Goal: Task Accomplishment & Management: Use online tool/utility

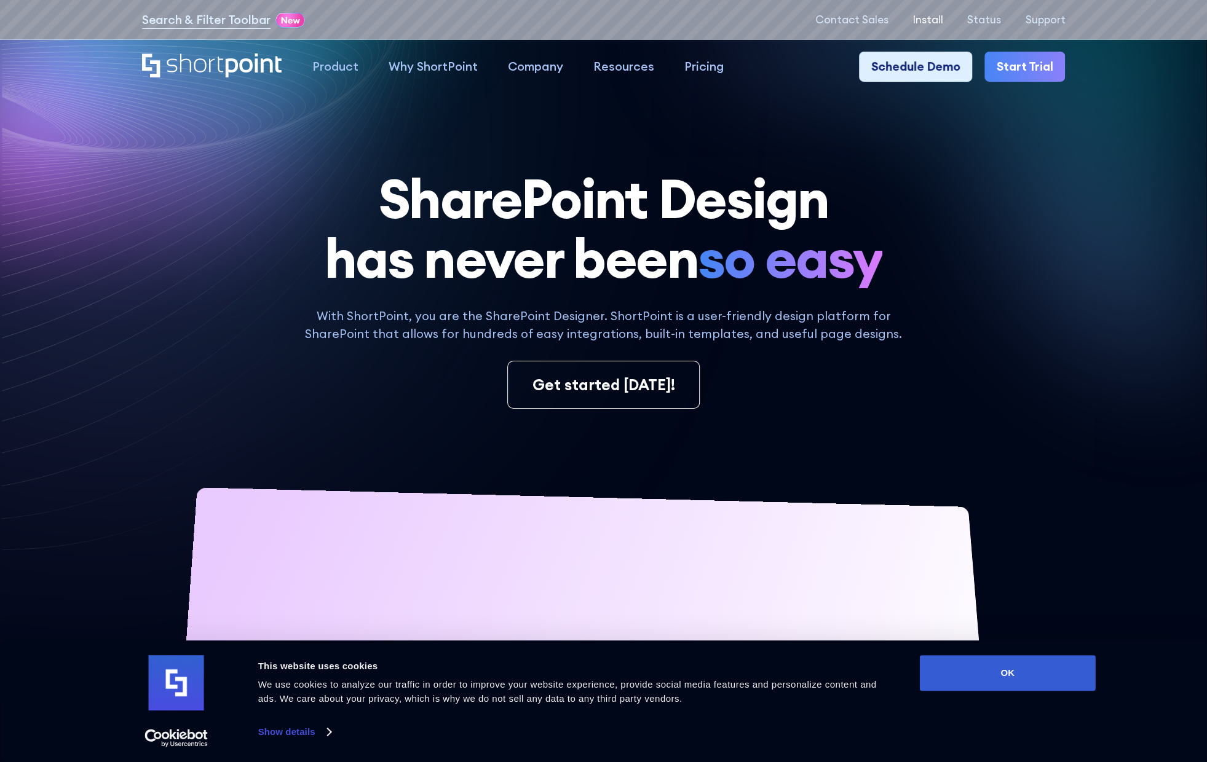
click at [937, 20] on p "Install" at bounding box center [927, 20] width 31 height 12
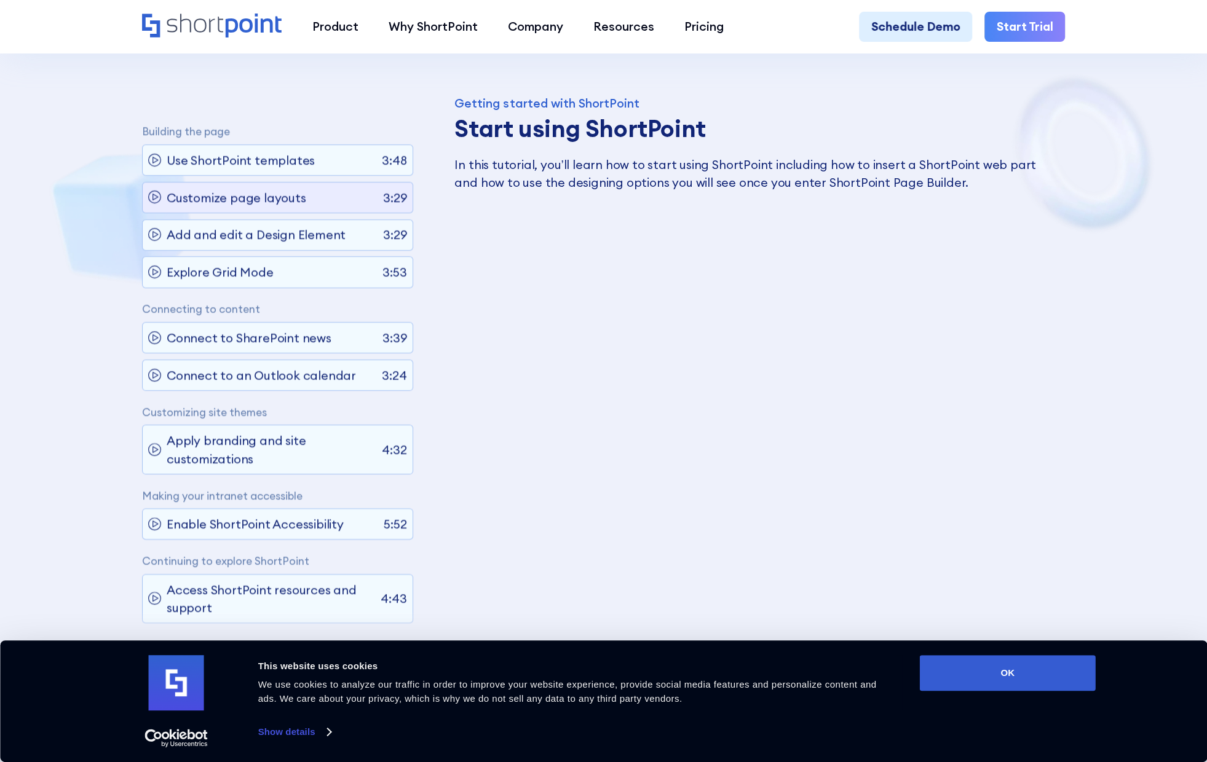
scroll to position [861, 0]
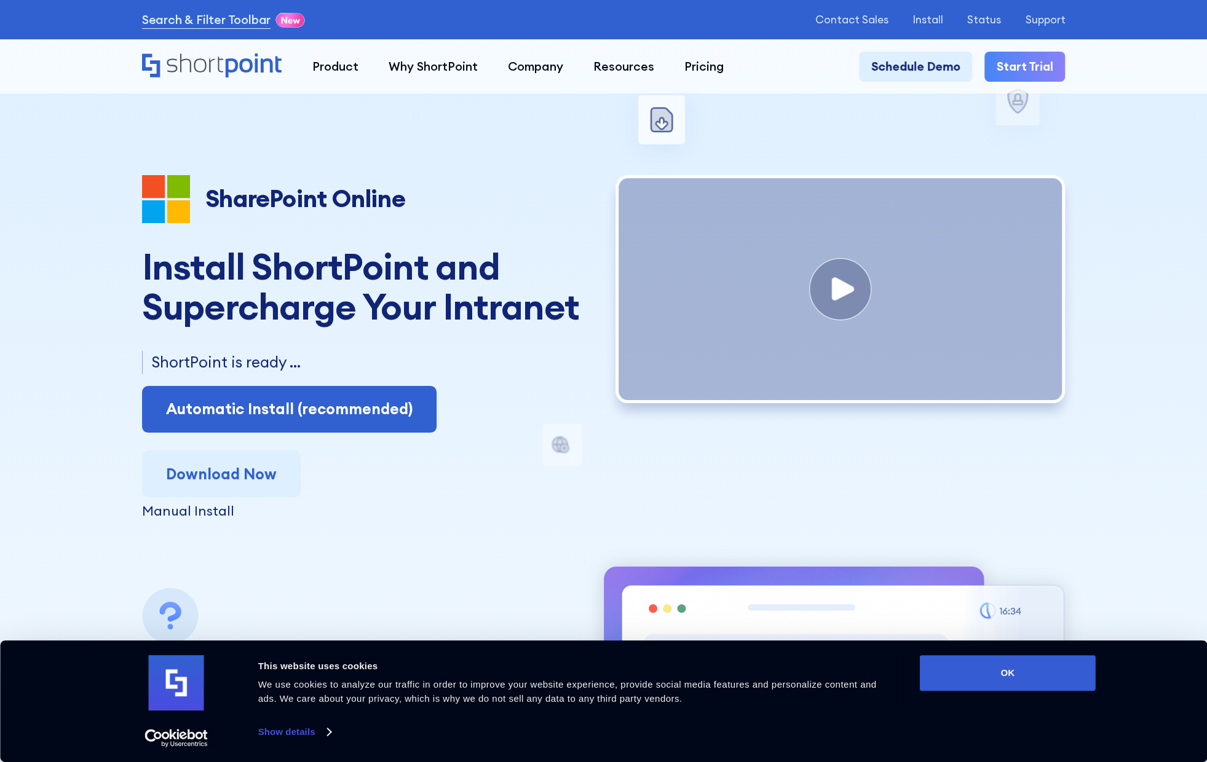
scroll to position [61, 0]
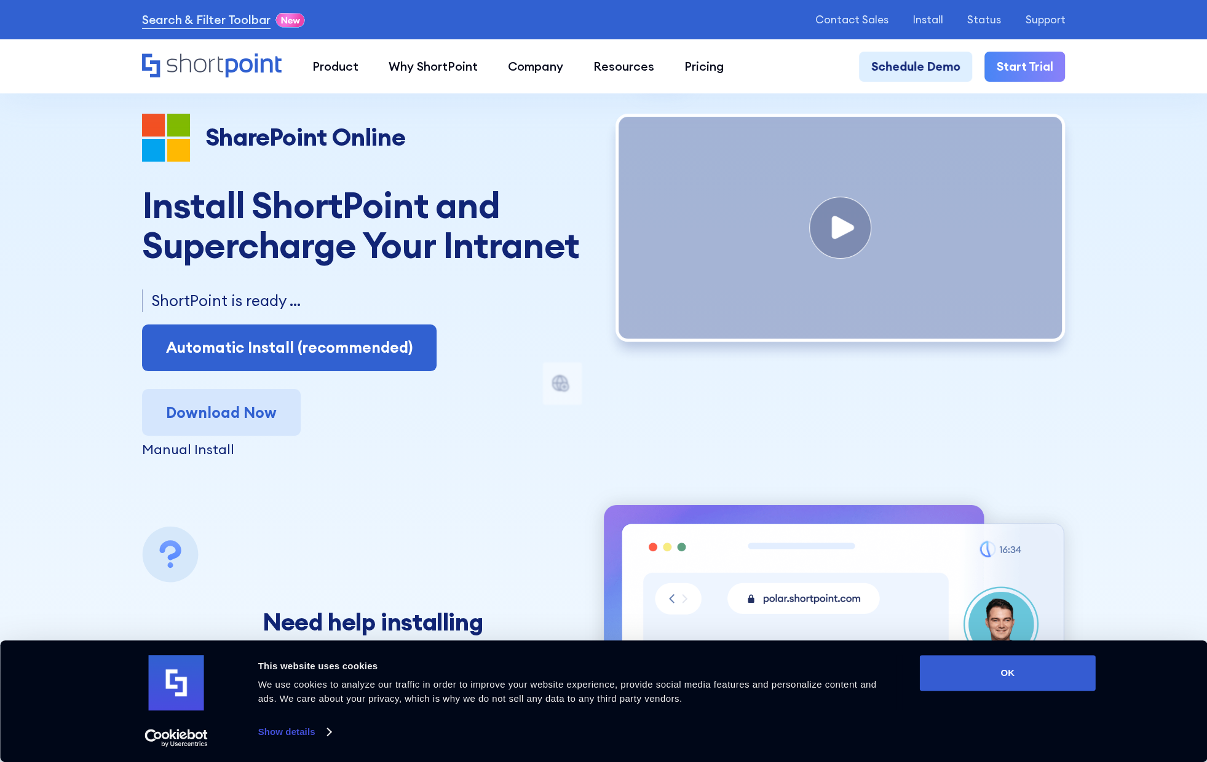
click at [221, 420] on link "Download Now" at bounding box center [221, 412] width 159 height 47
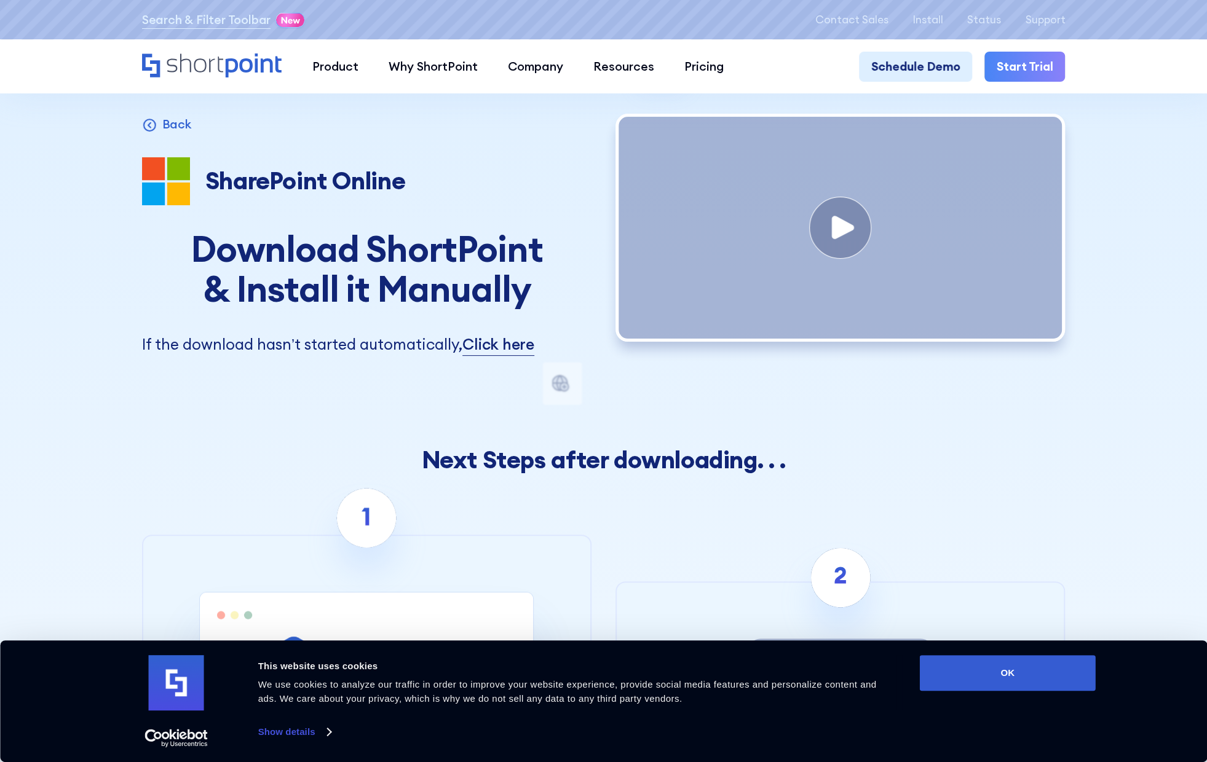
click at [198, 356] on p "If the download hasn’t started automatically, Click here" at bounding box center [366, 344] width 449 height 23
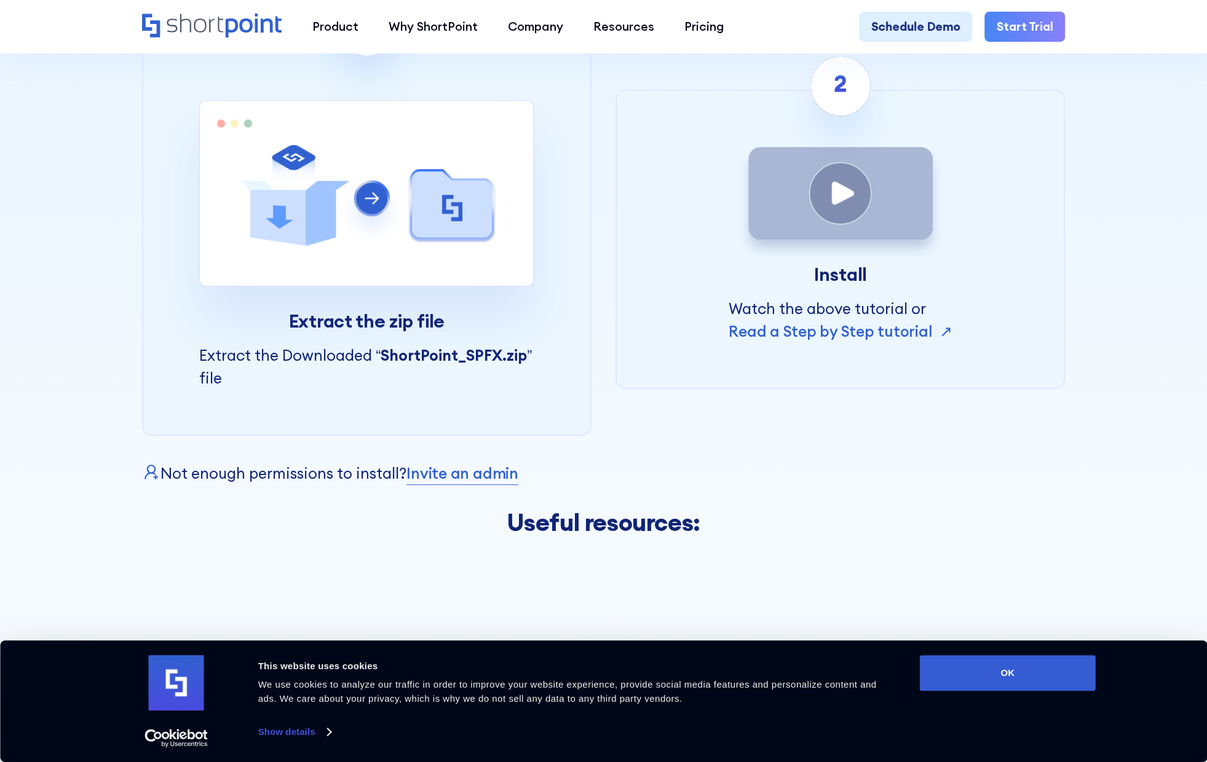
scroll to position [492, 0]
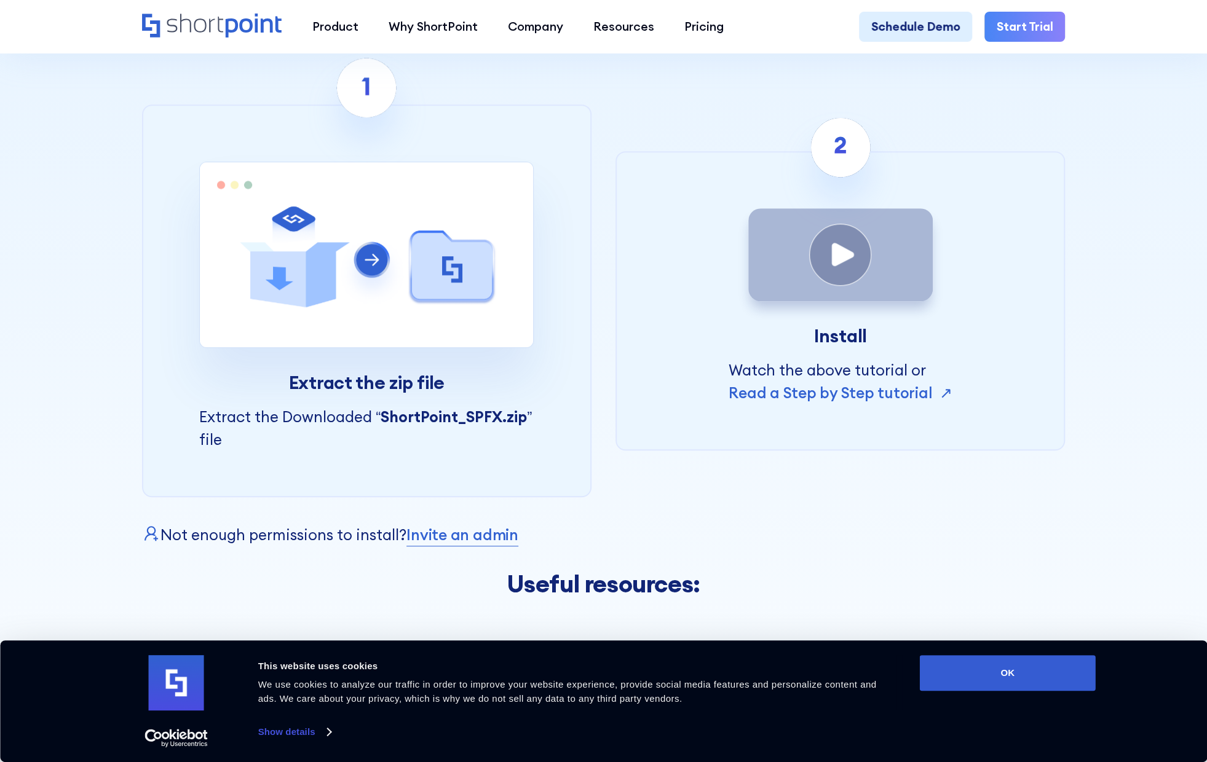
click at [392, 283] on img at bounding box center [366, 255] width 334 height 186
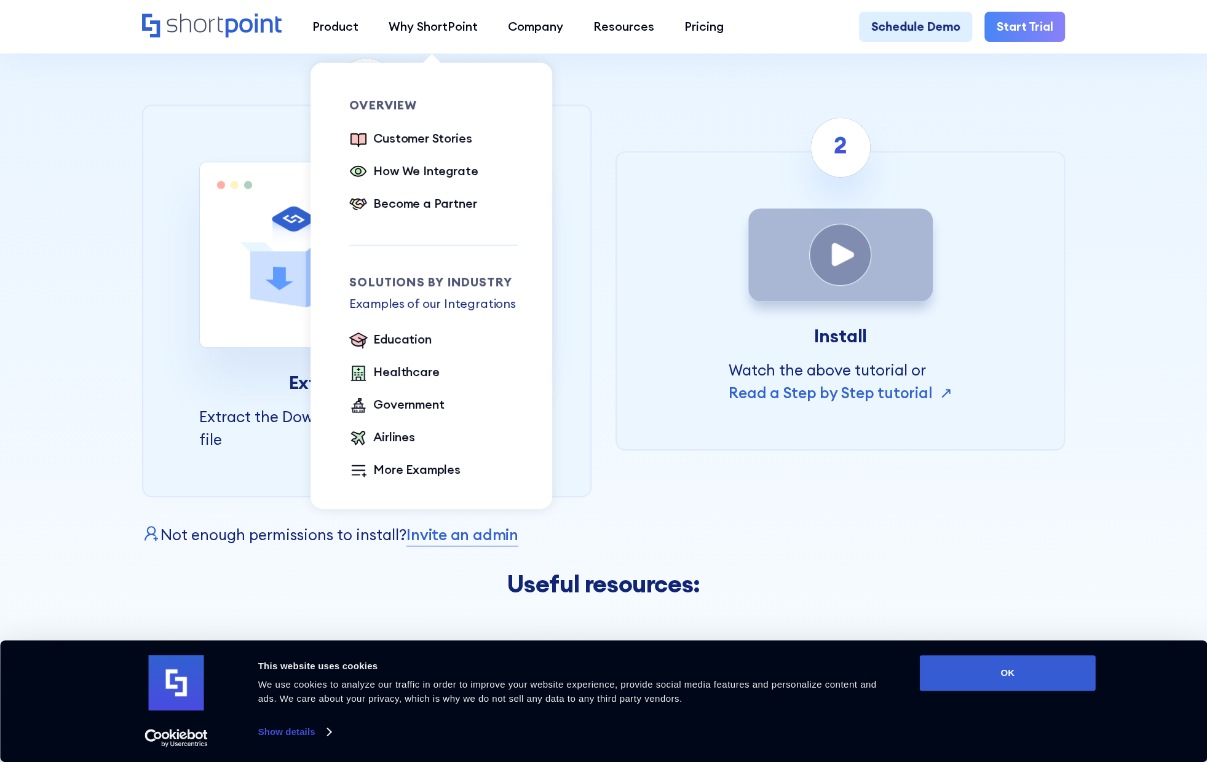
click at [435, 116] on div "Overview Customer Stories How We Integrate Become a Partner" at bounding box center [433, 157] width 168 height 116
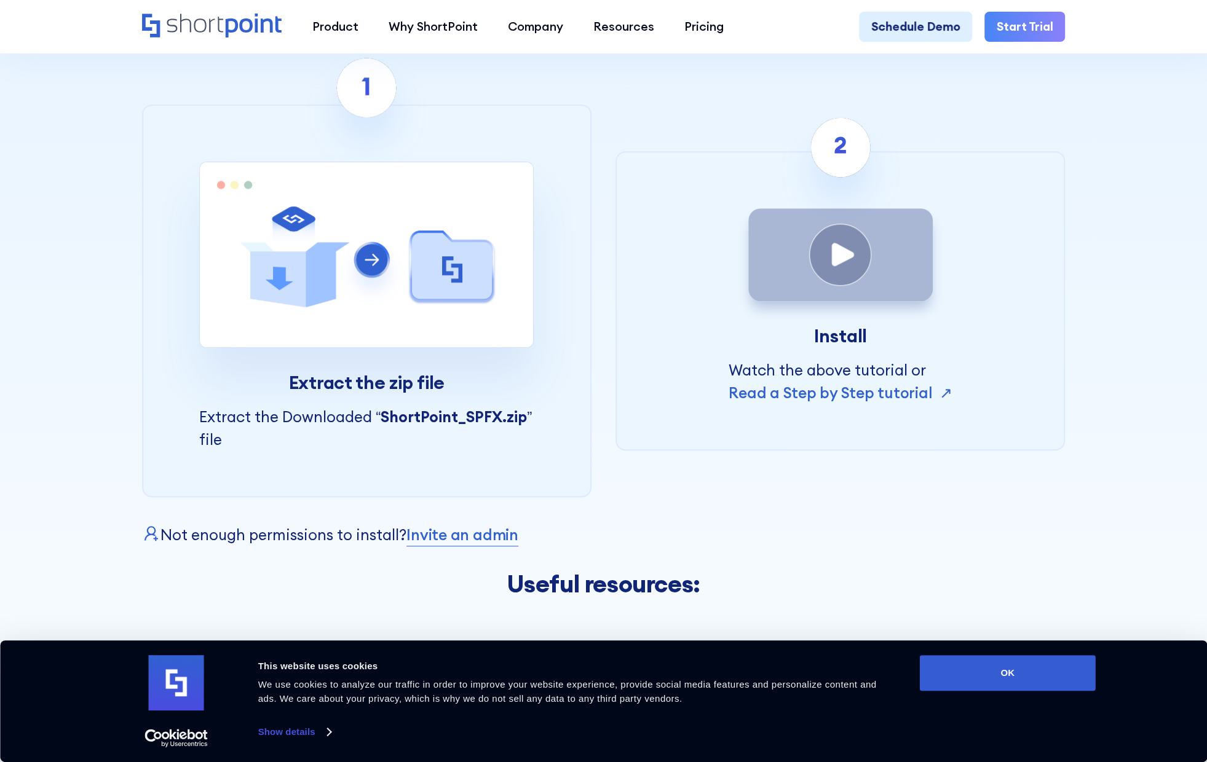
click at [1152, 44] on div "Product works with SharePoint Microsoft Teams SAP Explore Templates Elements In…" at bounding box center [603, 26] width 1207 height 54
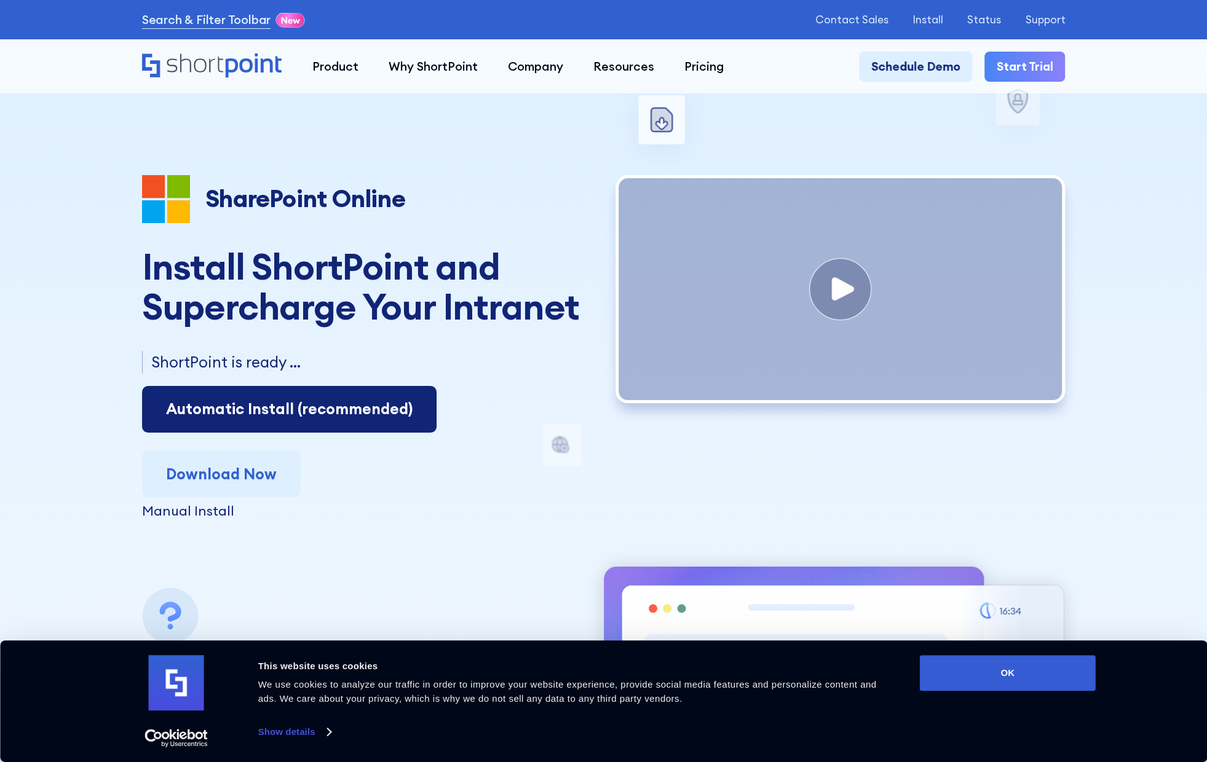
click at [231, 417] on link "Automatic Install (recommended)" at bounding box center [289, 409] width 295 height 47
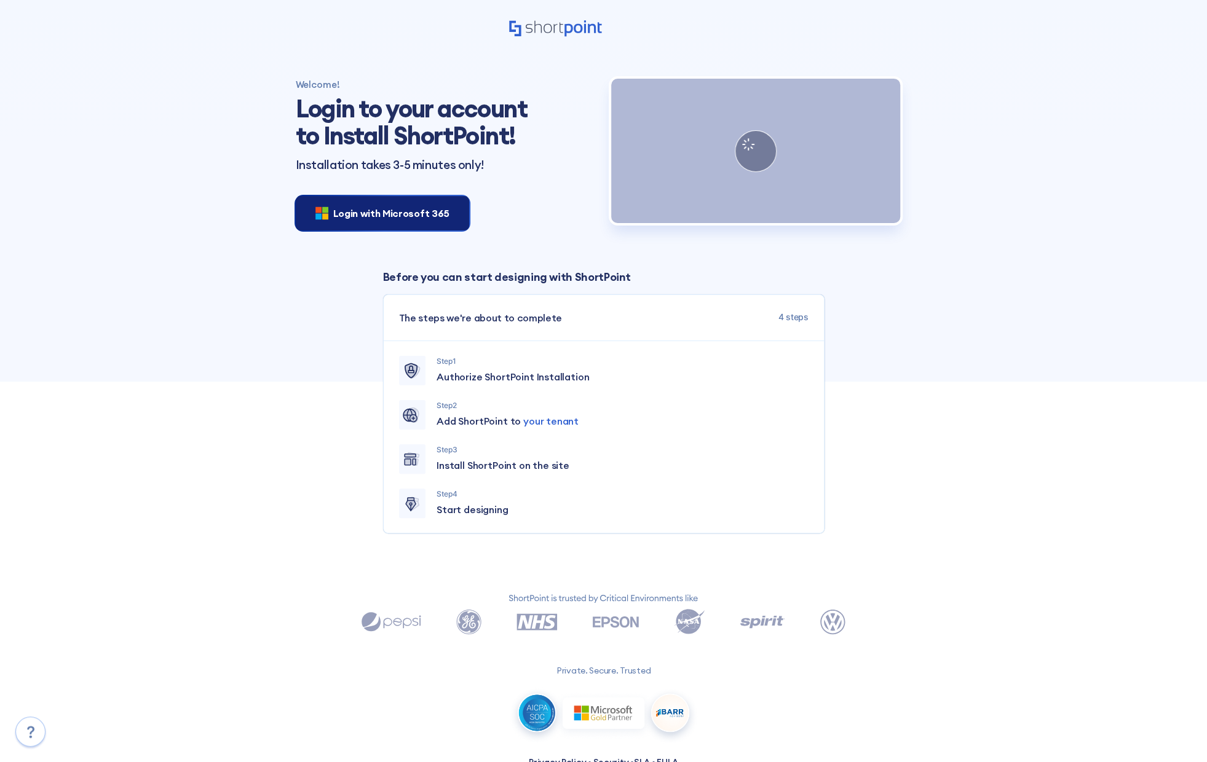
click at [446, 219] on div "Login with Microsoft 365" at bounding box center [382, 213] width 173 height 34
click at [314, 208] on div "Login with Microsoft 365" at bounding box center [382, 213] width 173 height 34
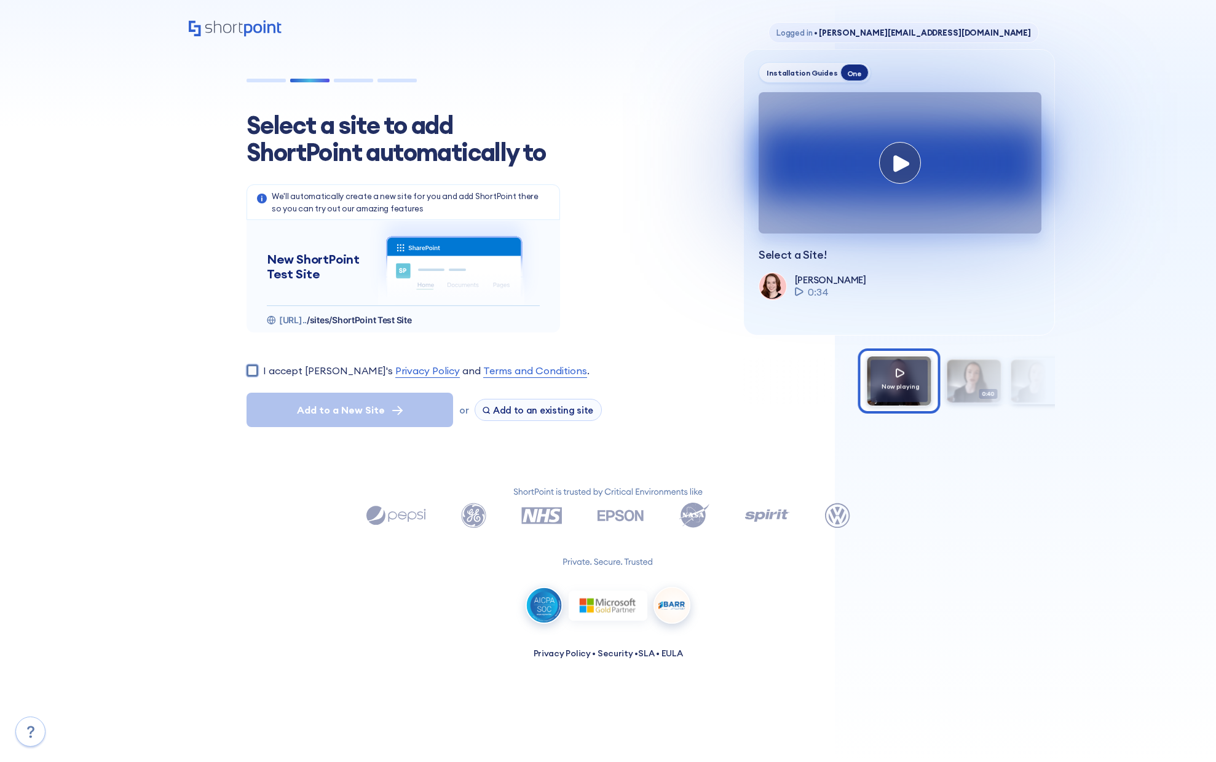
click at [258, 369] on input "I accept [PERSON_NAME]'s Privacy Policy and Terms and Conditions ." at bounding box center [253, 371] width 12 height 12
checkbox input "true"
click at [258, 409] on button "Add to a New Site" at bounding box center [350, 410] width 207 height 34
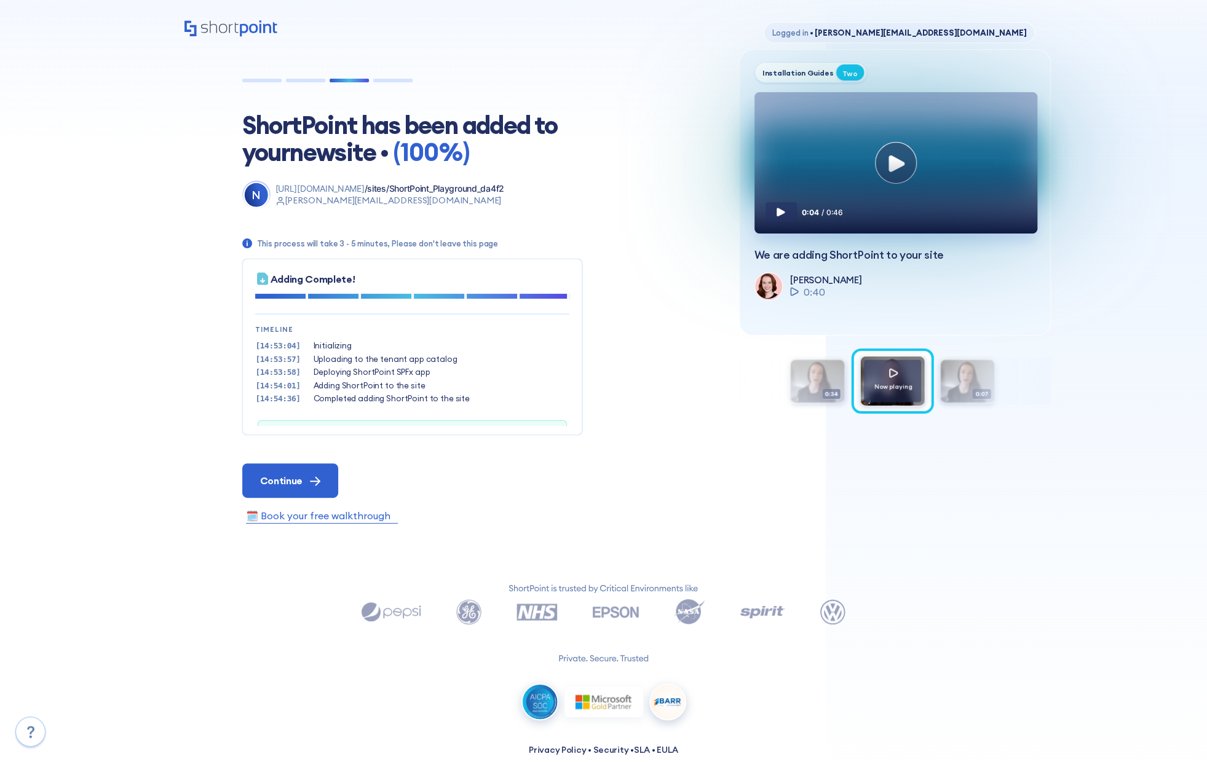
scroll to position [37, 0]
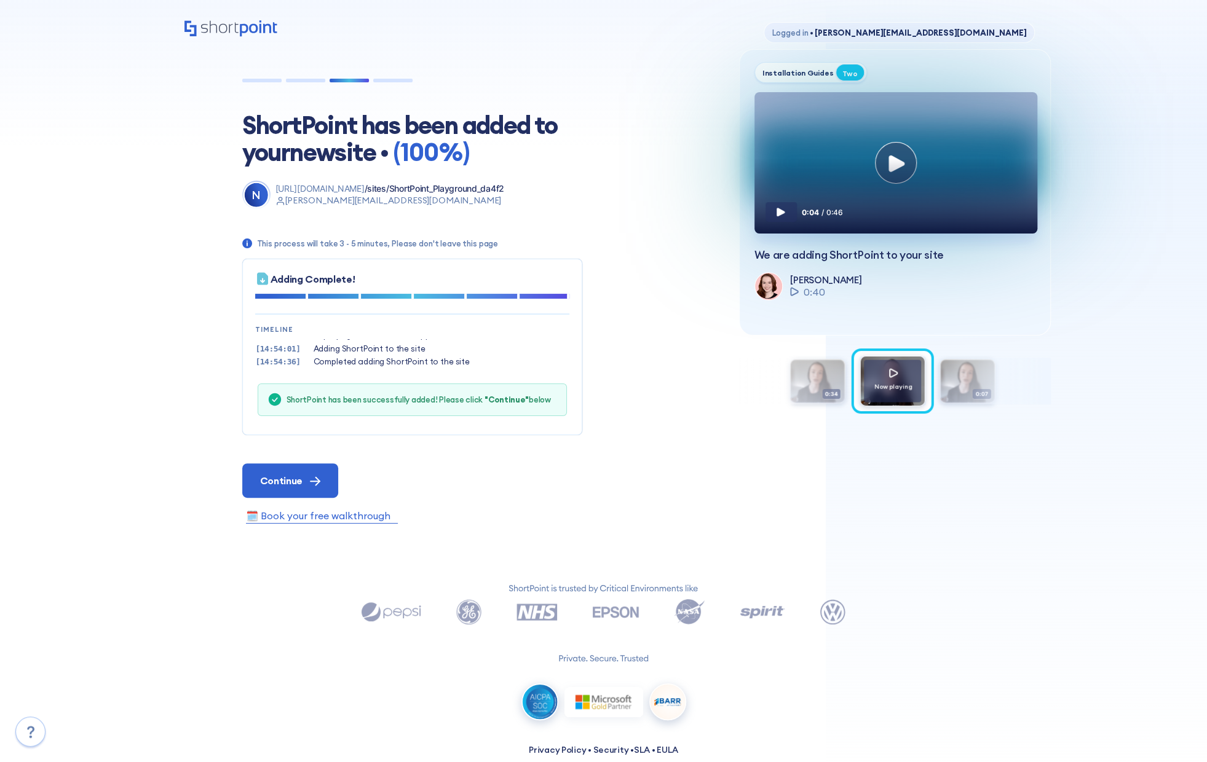
drag, startPoint x: 1174, startPoint y: 82, endPoint x: 1011, endPoint y: 1, distance: 182.0
click at [1174, 82] on div "Logged in • [EMAIL_ADDRESS][DOMAIN_NAME] ShortPoint has been added to your new …" at bounding box center [603, 383] width 1207 height 767
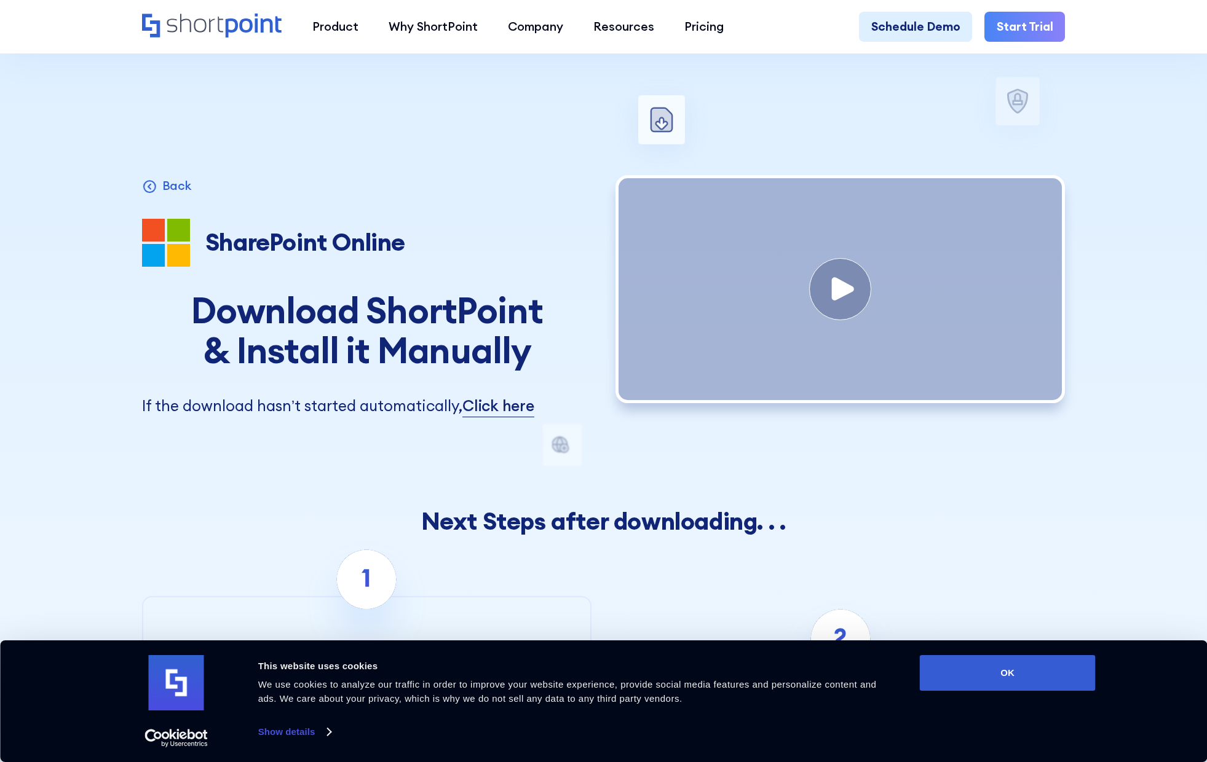
scroll to position [492, 0]
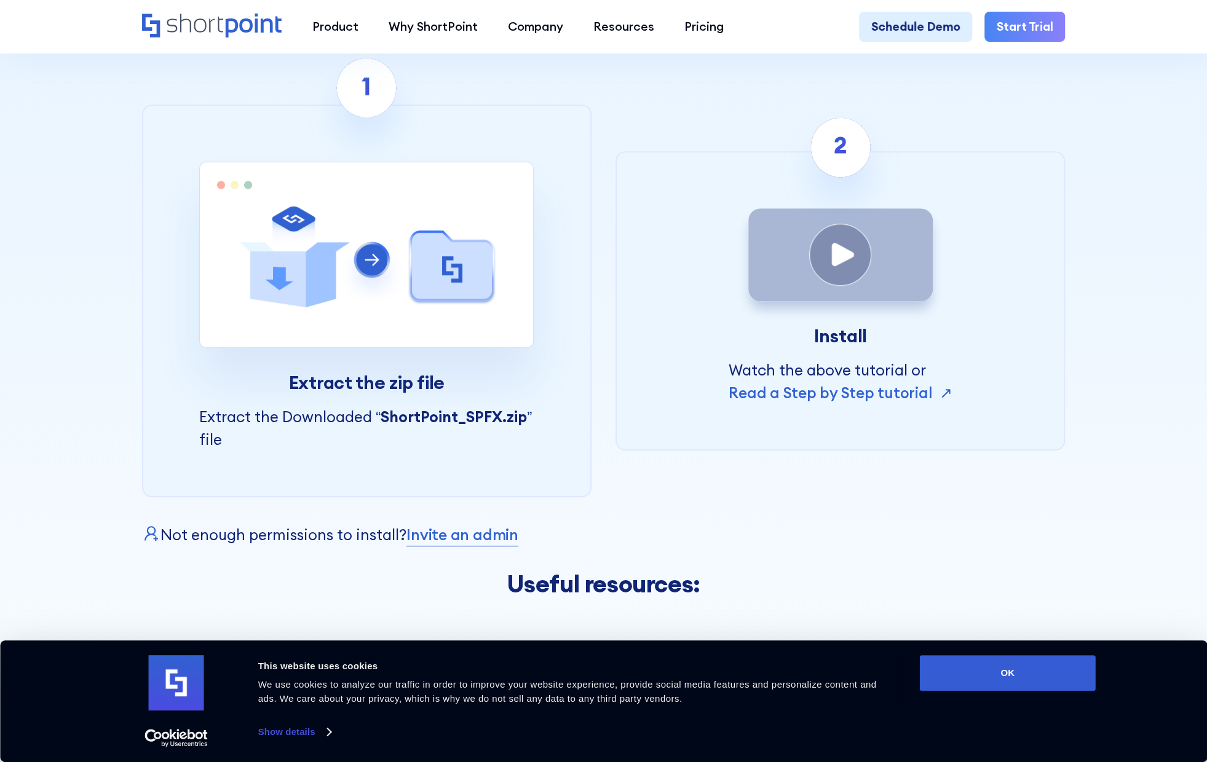
drag, startPoint x: 1196, startPoint y: 183, endPoint x: 1064, endPoint y: 154, distance: 134.6
click at [1196, 183] on div "invite a user to install steps after download Microsoft 365 SharePoint Online S…" at bounding box center [603, 39] width 1207 height 1062
